Goal: Task Accomplishment & Management: Use online tool/utility

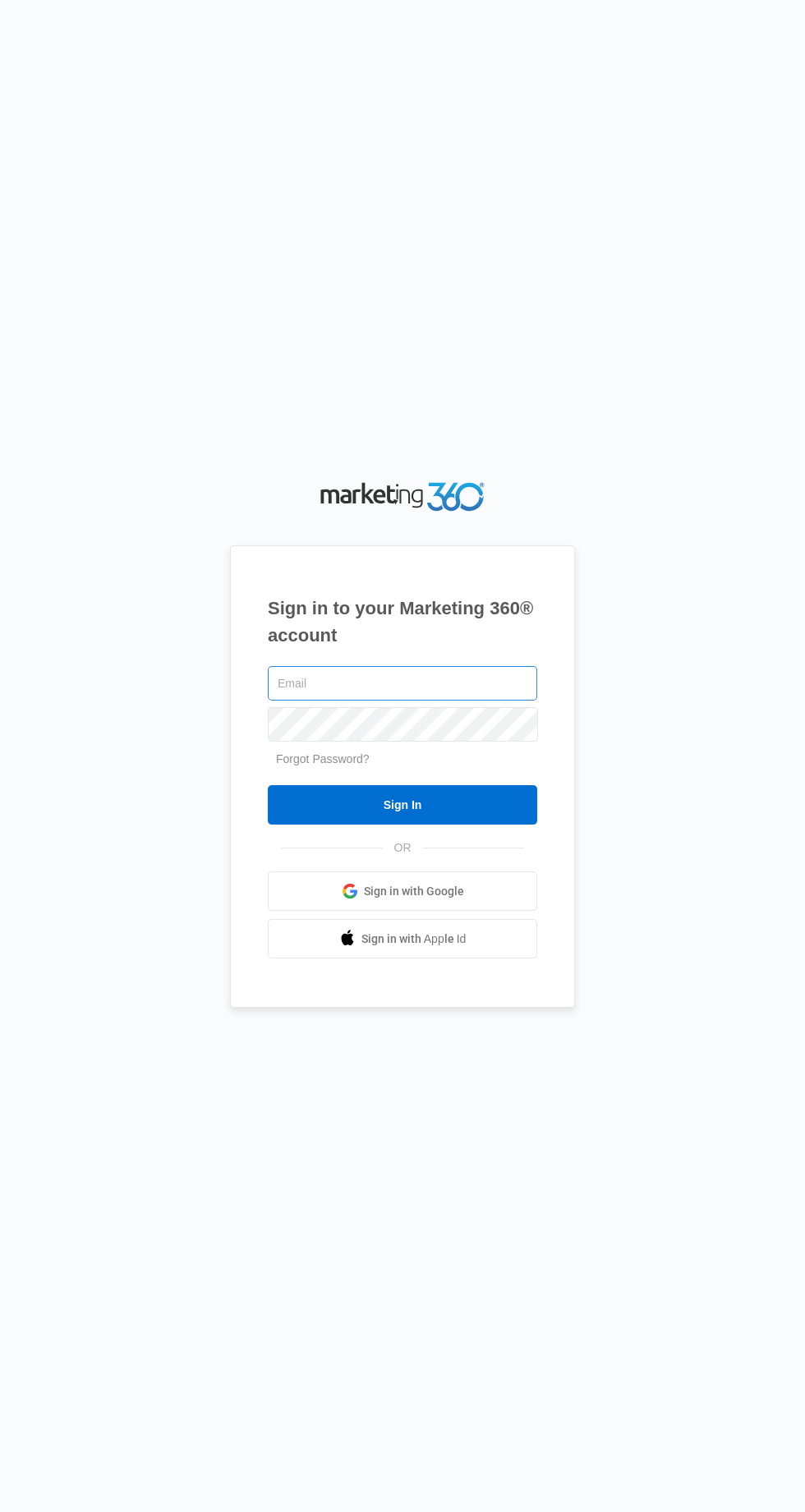
click at [299, 701] on input "text" at bounding box center [402, 683] width 269 height 34
type input "[EMAIL_ADDRESS][DOMAIN_NAME]"
click at [268, 785] on input "Sign In" at bounding box center [402, 805] width 269 height 40
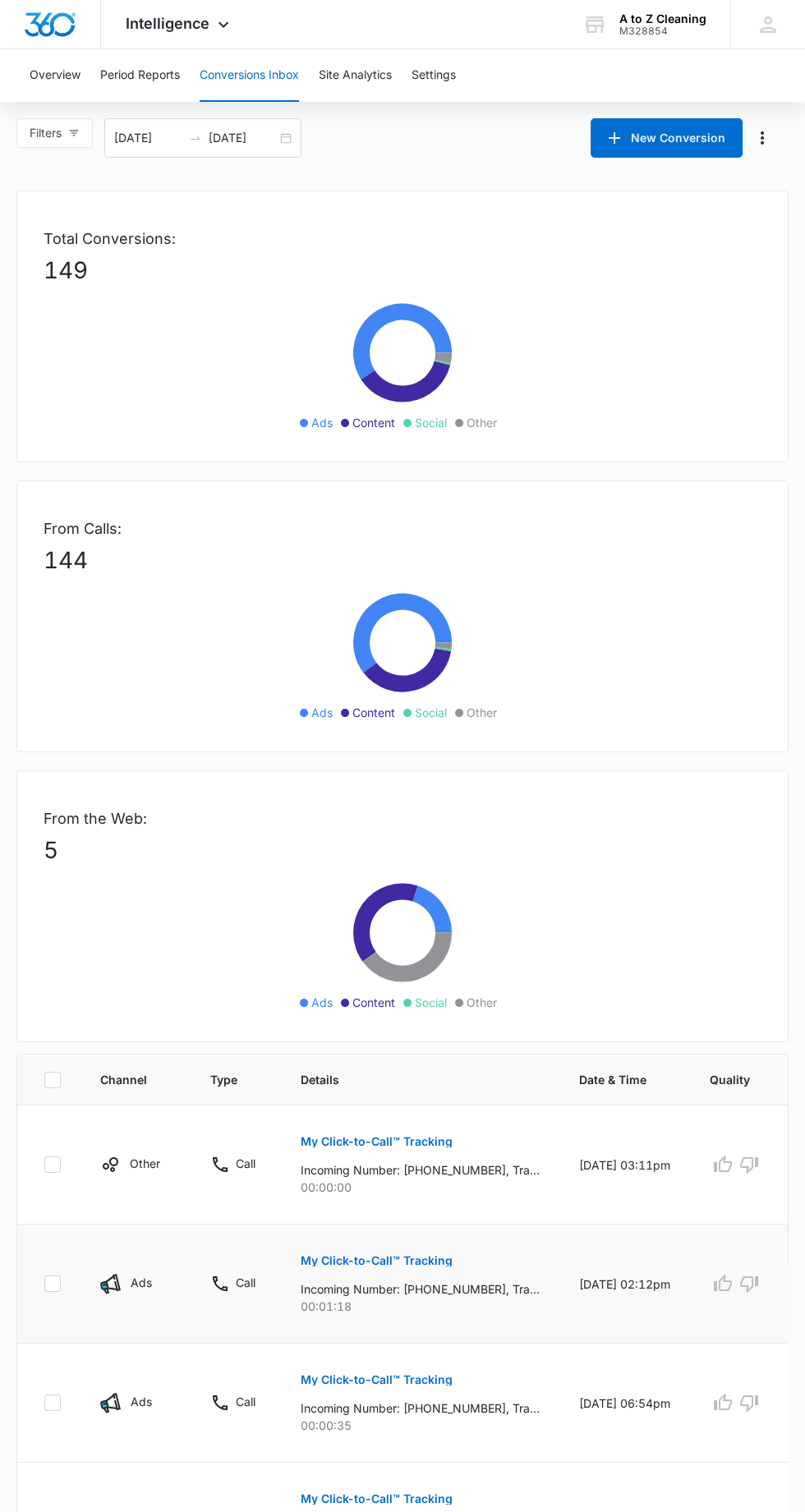
click at [417, 1255] on p "My Click-to-Call™ Tracking" at bounding box center [376, 1260] width 152 height 12
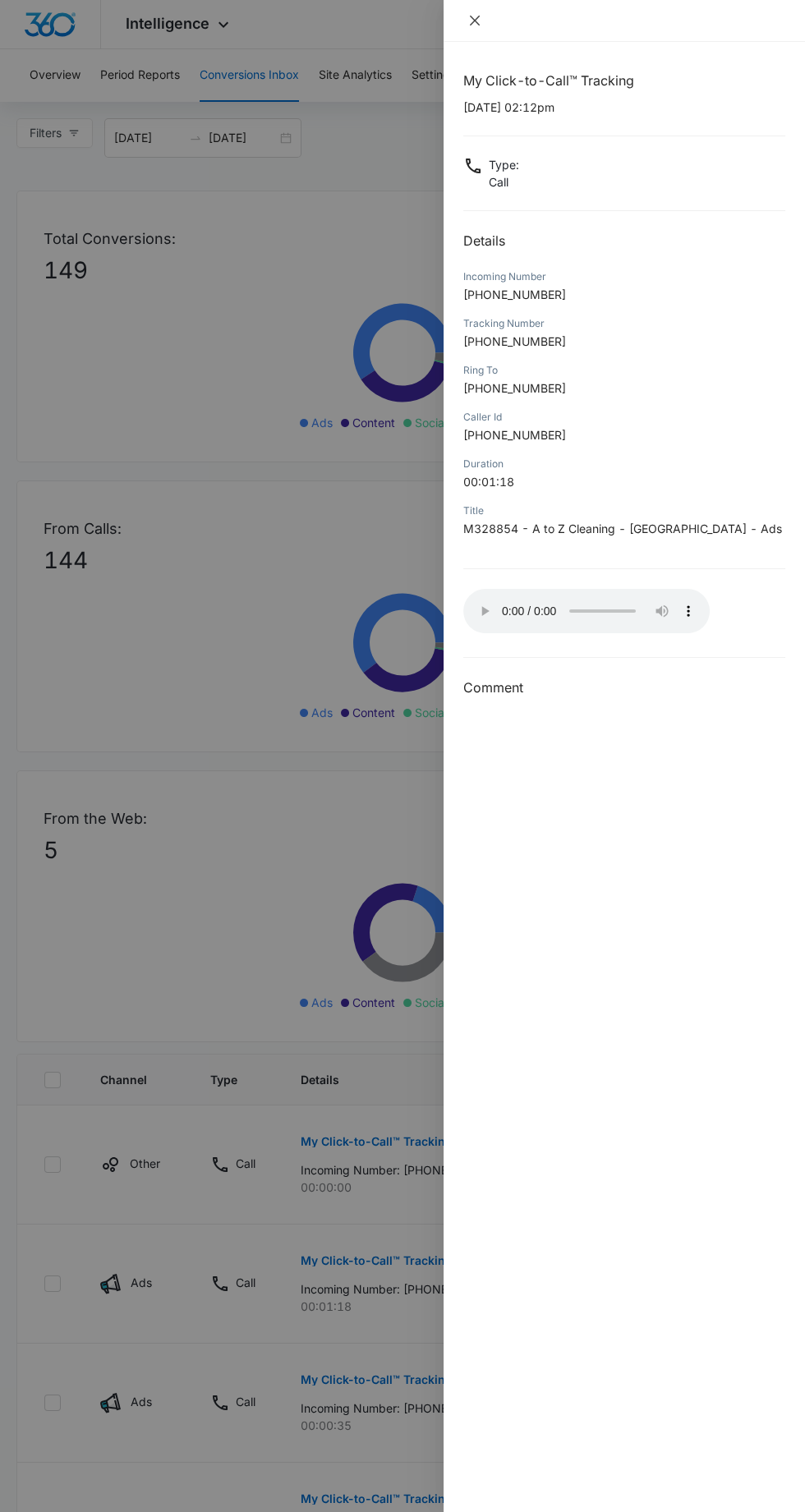
click at [474, 20] on icon "close" at bounding box center [474, 20] width 10 height 10
